Goal: Check status: Check status

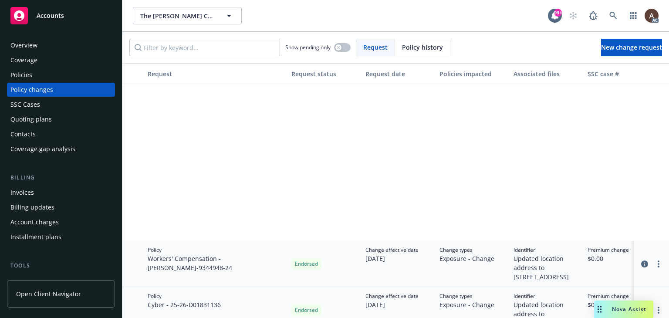
scroll to position [218, 0]
